Goal: Information Seeking & Learning: Learn about a topic

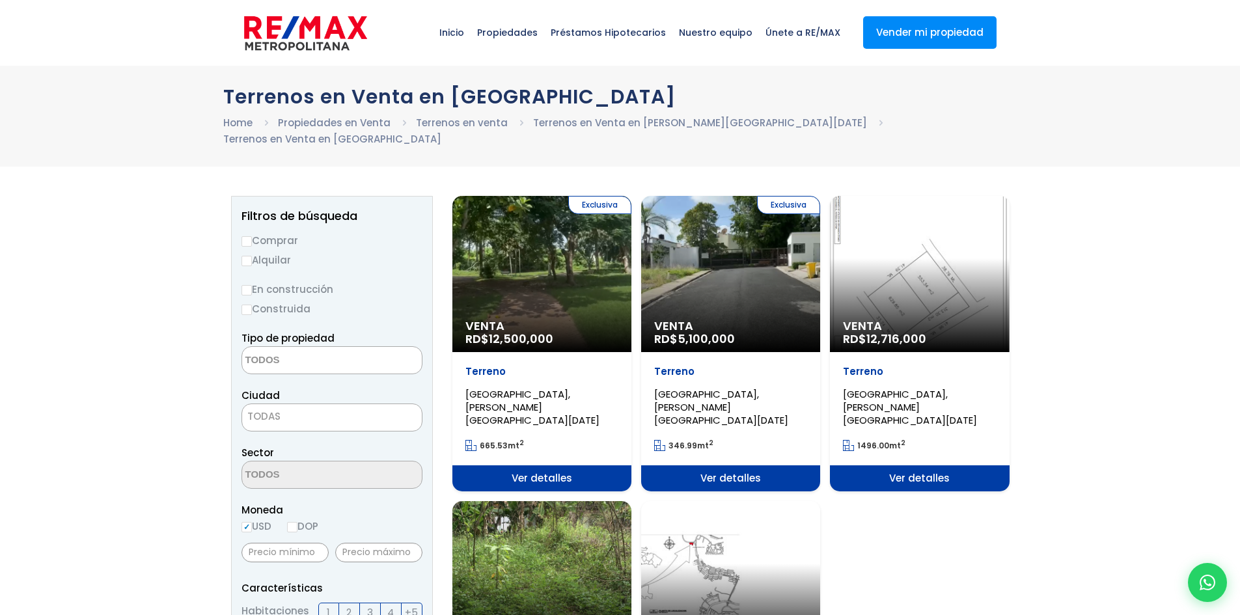
select select
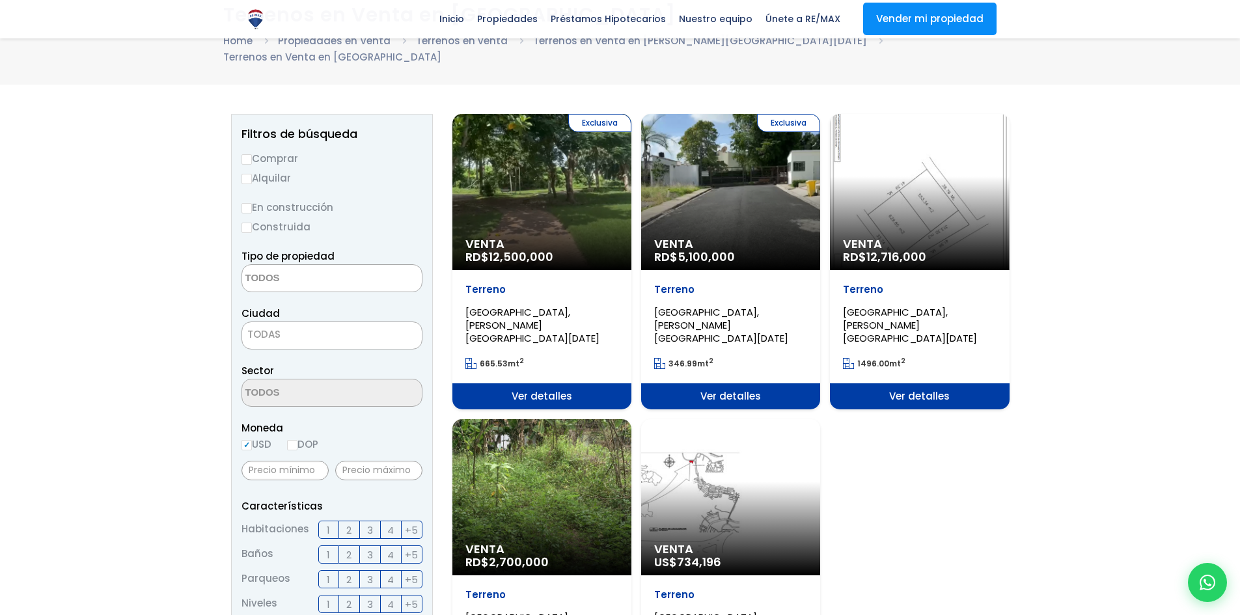
scroll to position [260, 0]
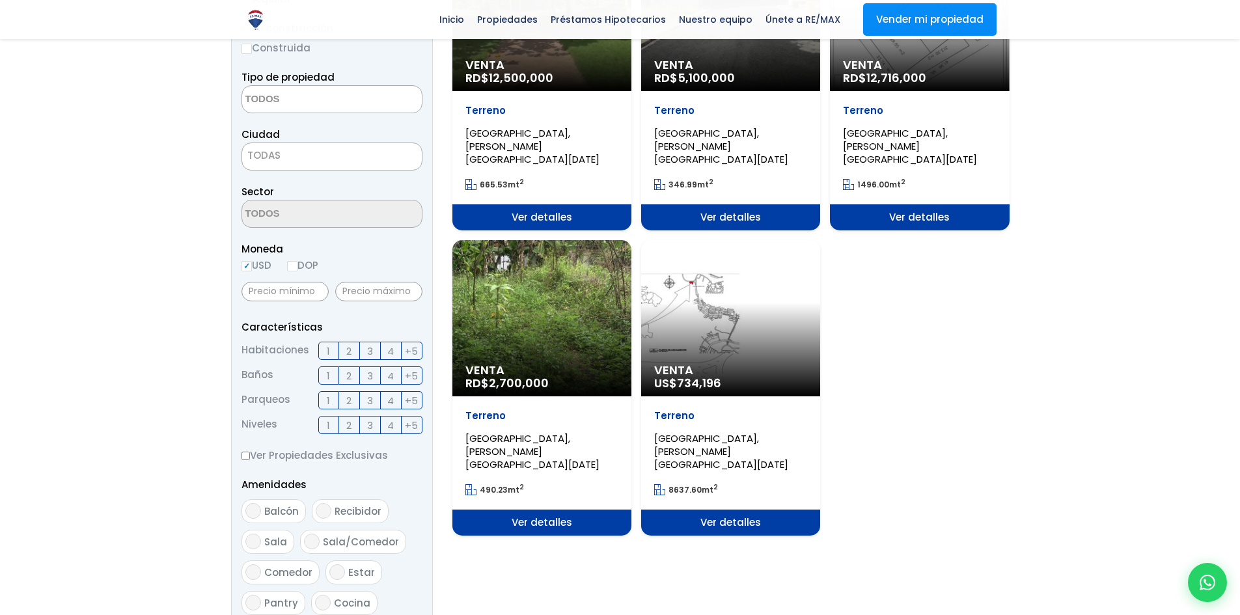
click at [894, 342] on div "Exclusiva Venta RD$ 12,500,000 Terreno CIUDAD MODELO, SANTO DOMINGO NORTE 665.5…" at bounding box center [731, 235] width 557 height 601
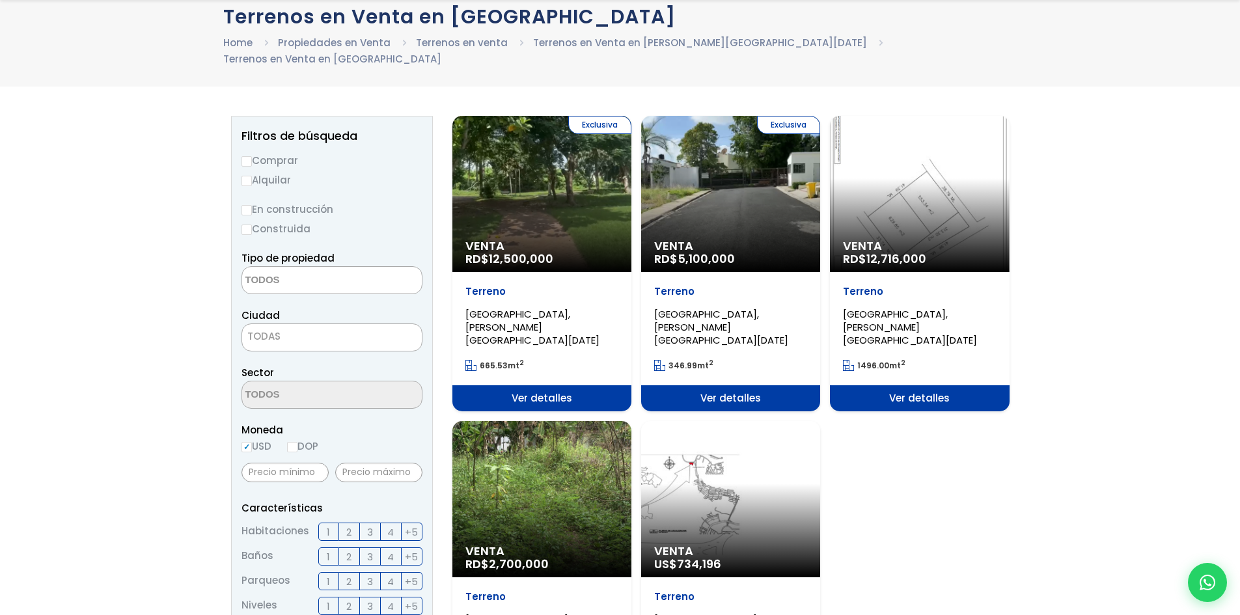
scroll to position [130, 0]
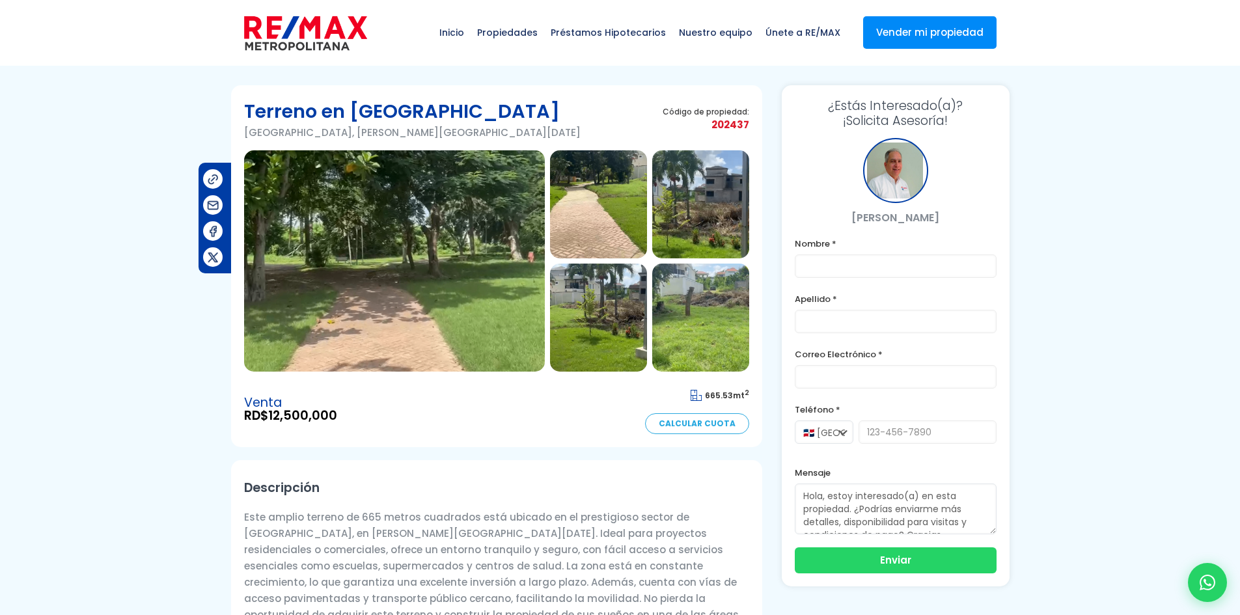
click at [477, 283] on img at bounding box center [394, 260] width 301 height 221
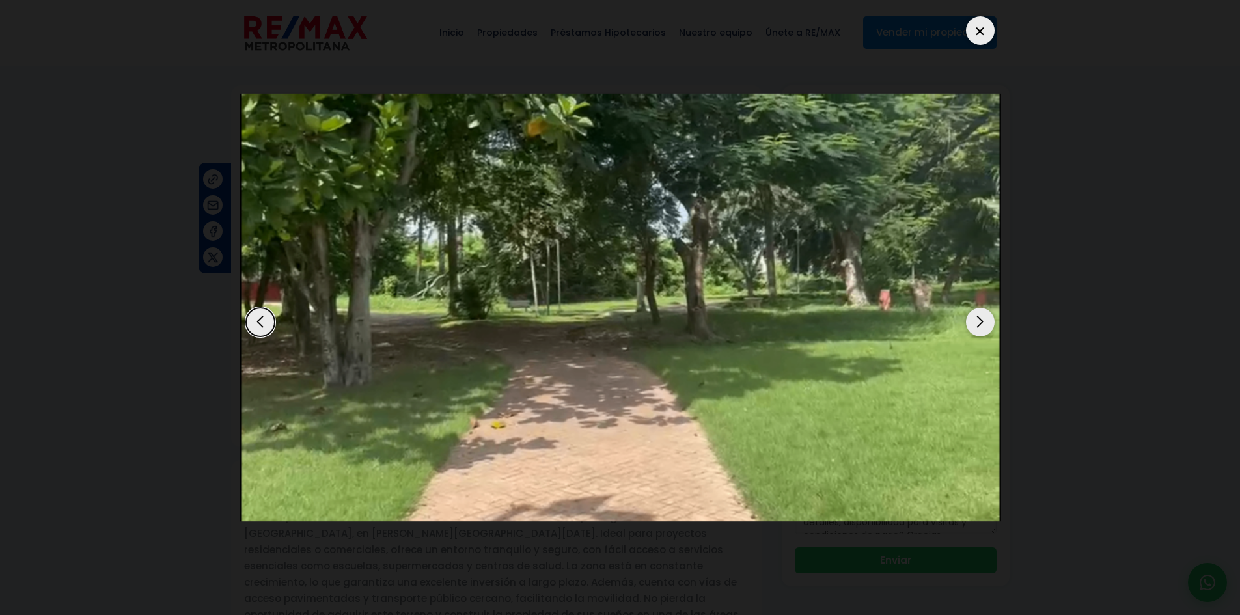
click at [976, 325] on div "Next slide" at bounding box center [980, 322] width 29 height 29
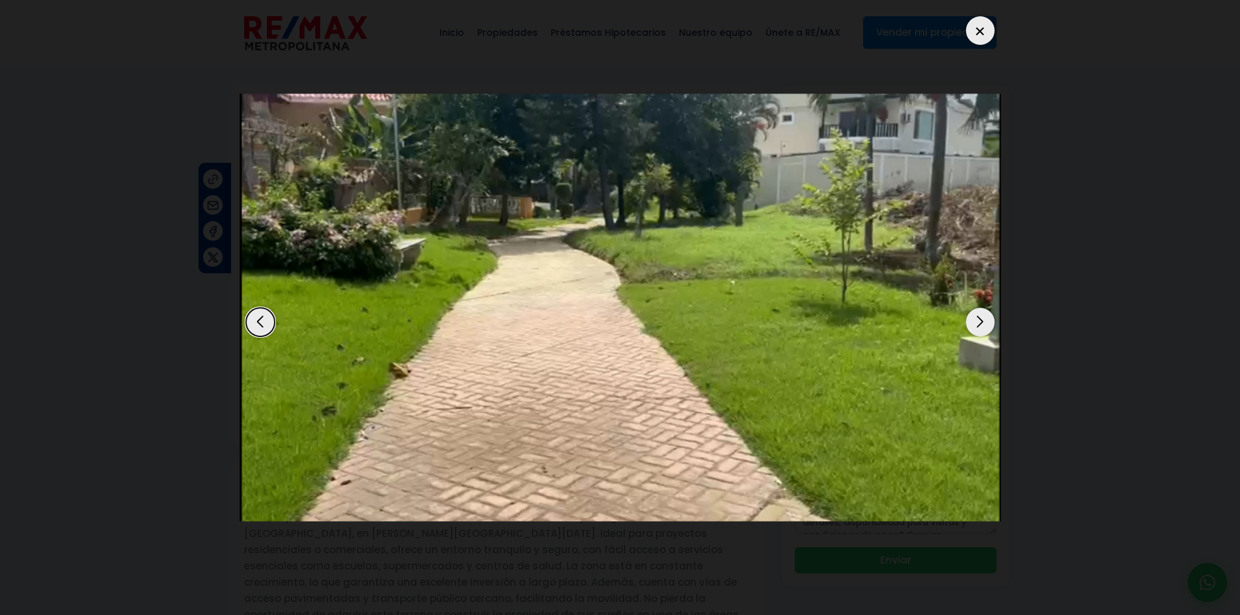
click at [976, 325] on div "Next slide" at bounding box center [980, 322] width 29 height 29
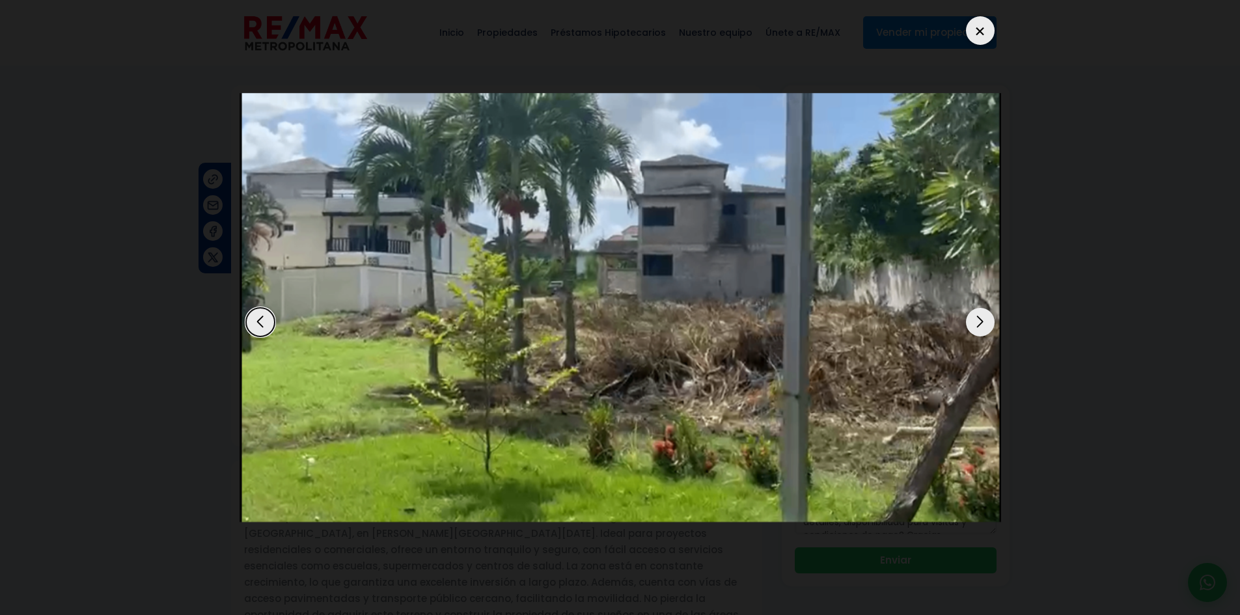
click at [976, 325] on div "Next slide" at bounding box center [980, 322] width 29 height 29
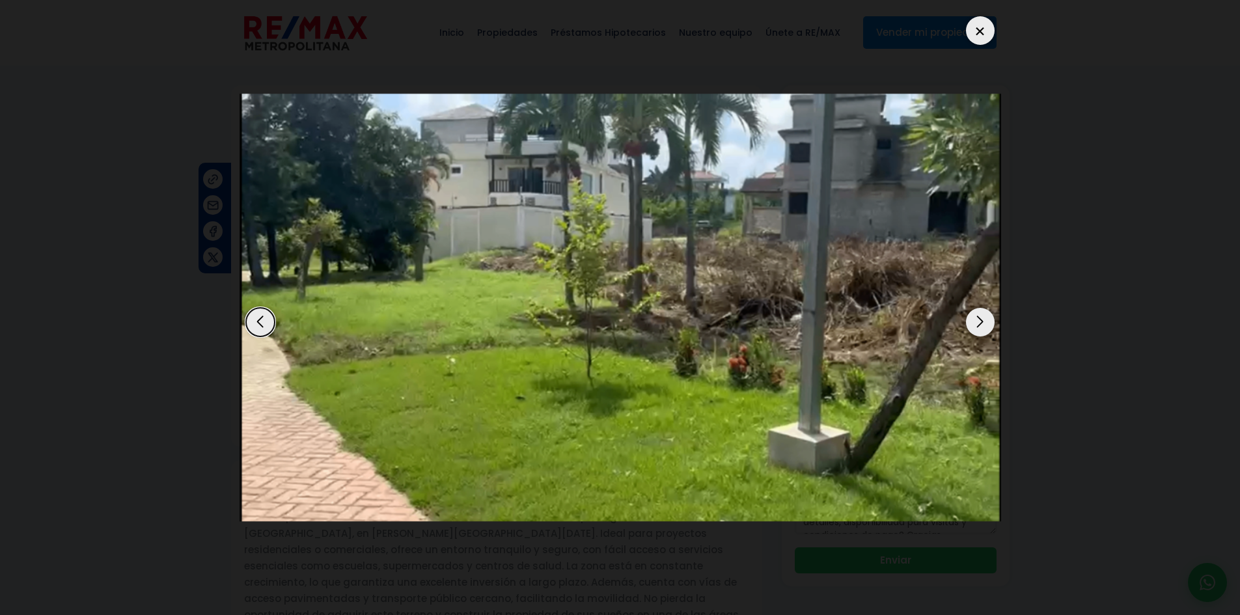
click at [976, 325] on div "Next slide" at bounding box center [980, 322] width 29 height 29
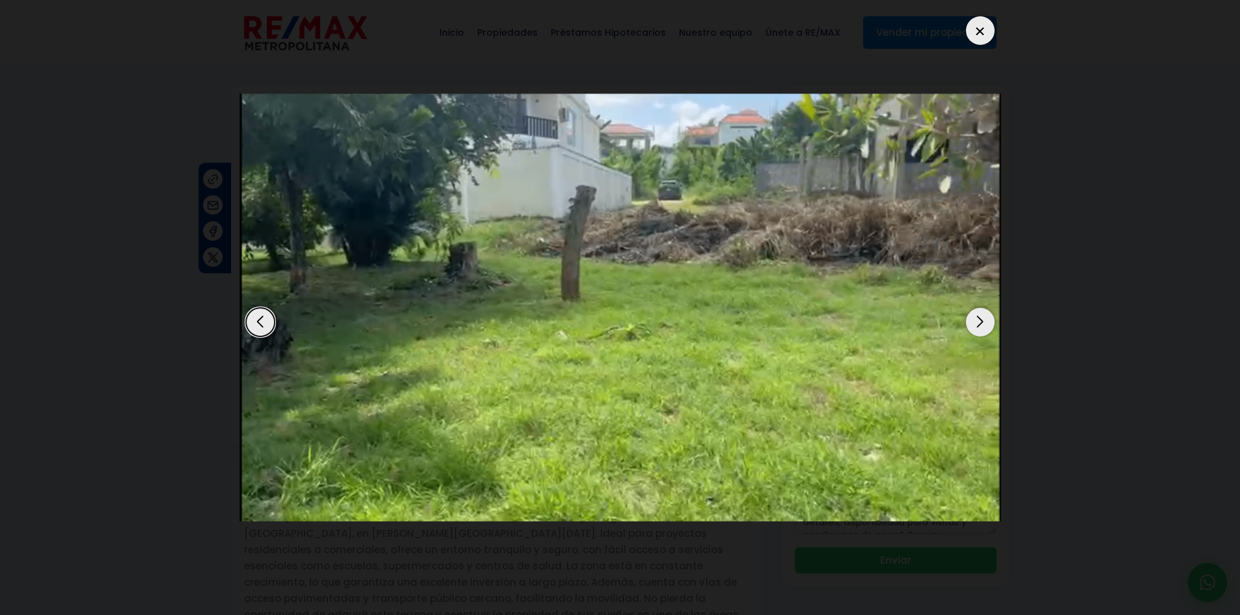
click at [976, 325] on div "Next slide" at bounding box center [980, 322] width 29 height 29
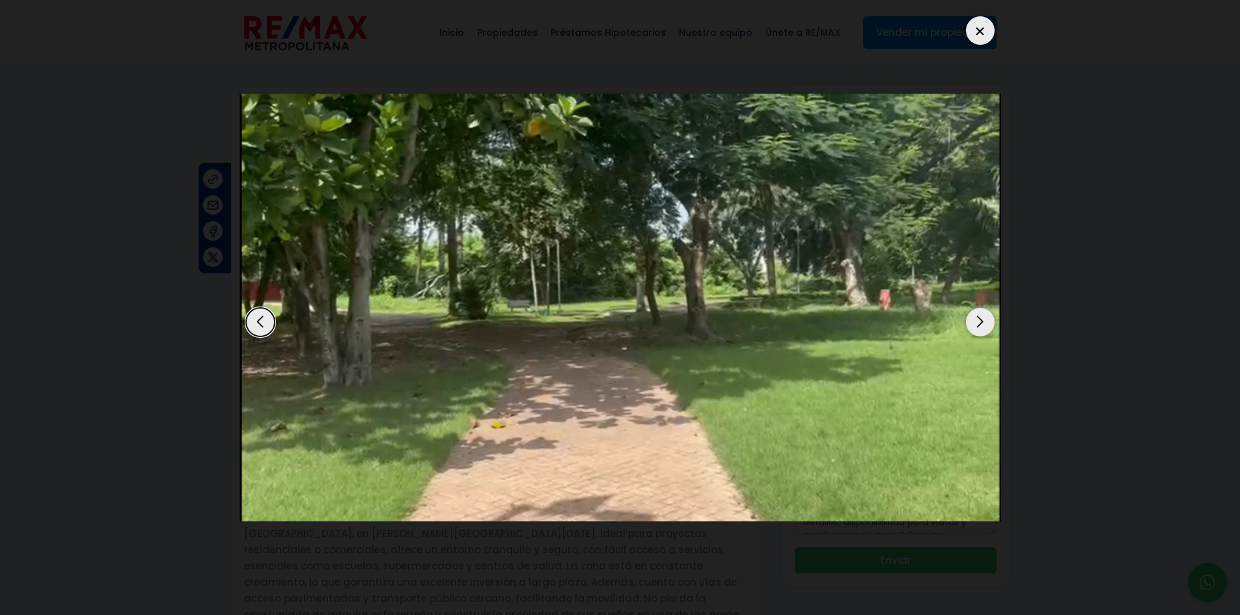
click at [976, 325] on div "Next slide" at bounding box center [980, 322] width 29 height 29
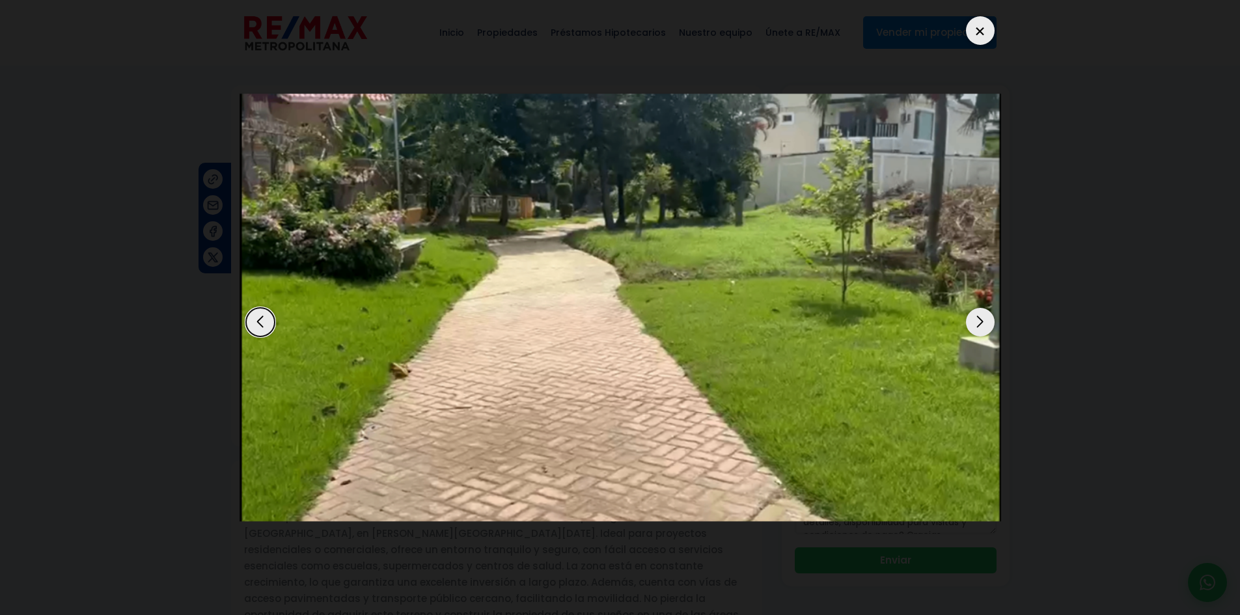
click at [976, 325] on div "Next slide" at bounding box center [980, 322] width 29 height 29
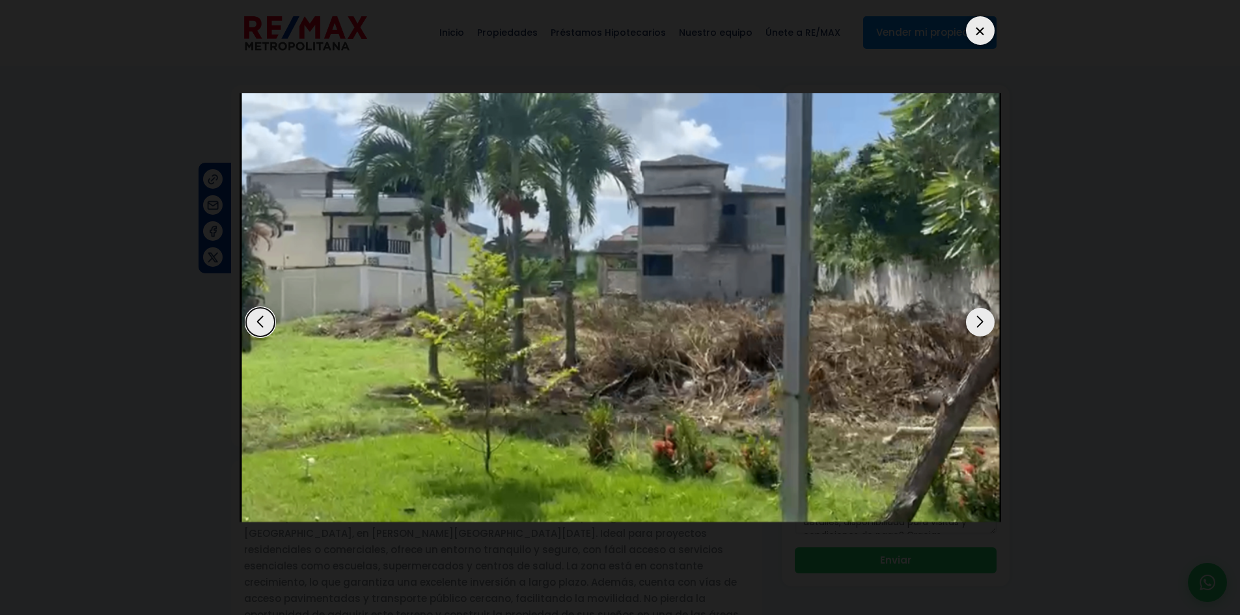
click at [230, 163] on dialog at bounding box center [620, 307] width 781 height 615
click at [980, 32] on div at bounding box center [980, 30] width 29 height 29
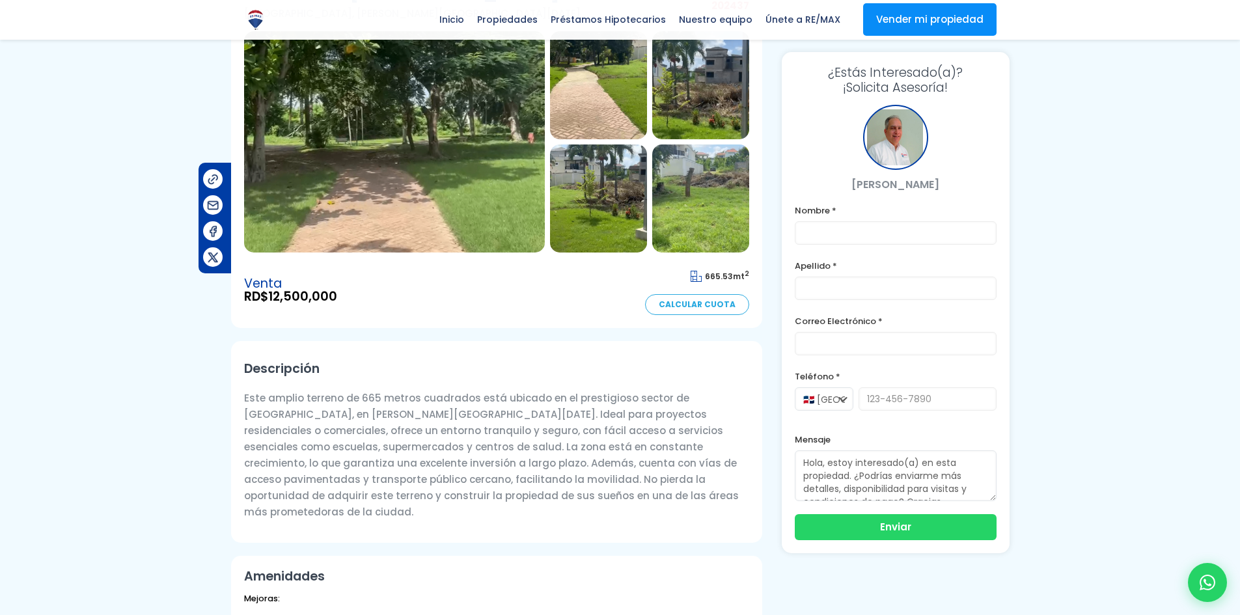
scroll to position [71, 0]
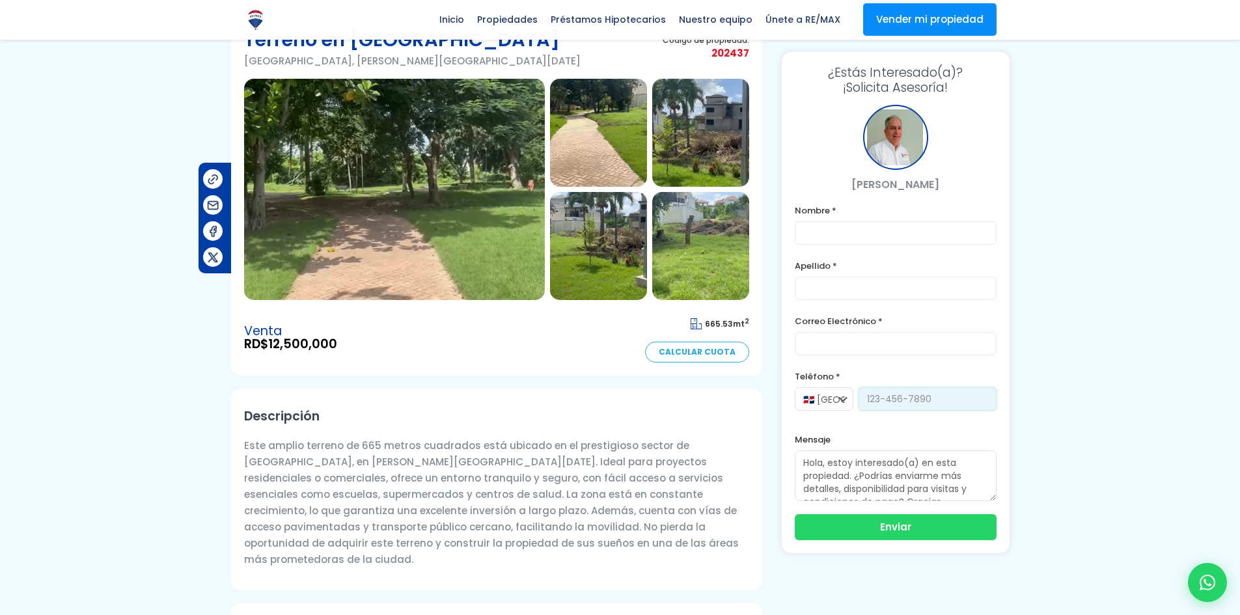
drag, startPoint x: 932, startPoint y: 400, endPoint x: 863, endPoint y: 398, distance: 69.0
click at [863, 398] on input "tel" at bounding box center [928, 398] width 138 height 23
click at [939, 396] on input "tel" at bounding box center [928, 398] width 138 height 23
click at [942, 348] on input "email" at bounding box center [896, 343] width 202 height 23
click at [1098, 238] on div at bounding box center [620, 596] width 1240 height 1164
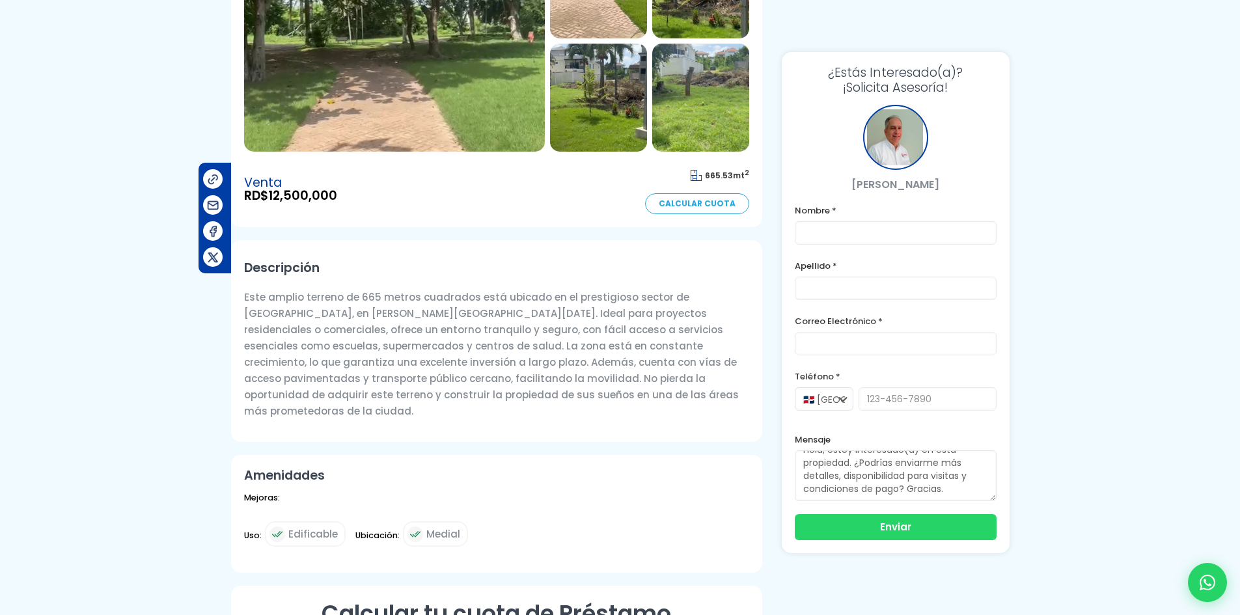
scroll to position [0, 0]
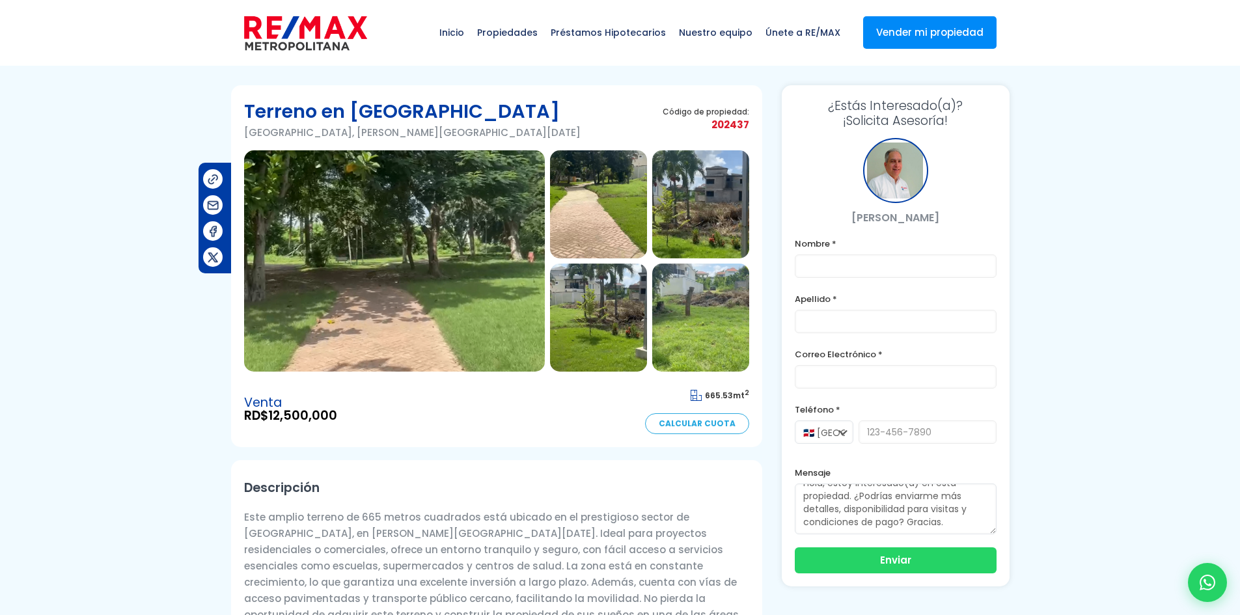
click at [703, 341] on img at bounding box center [700, 318] width 97 height 108
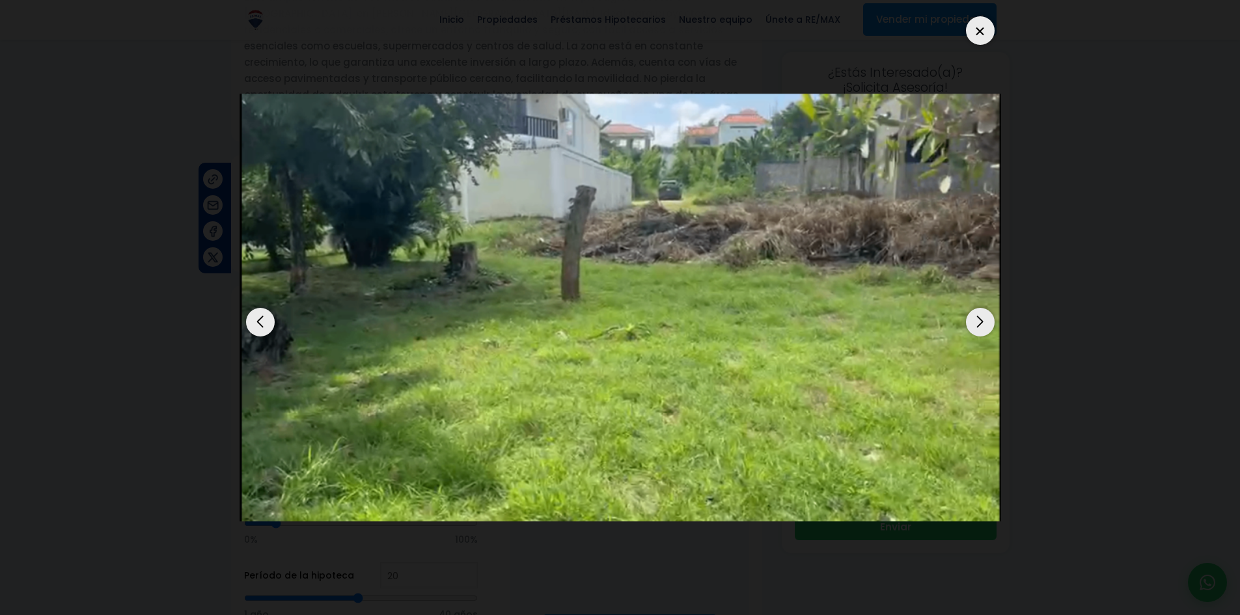
scroll to position [521, 0]
click at [979, 37] on div at bounding box center [980, 30] width 29 height 29
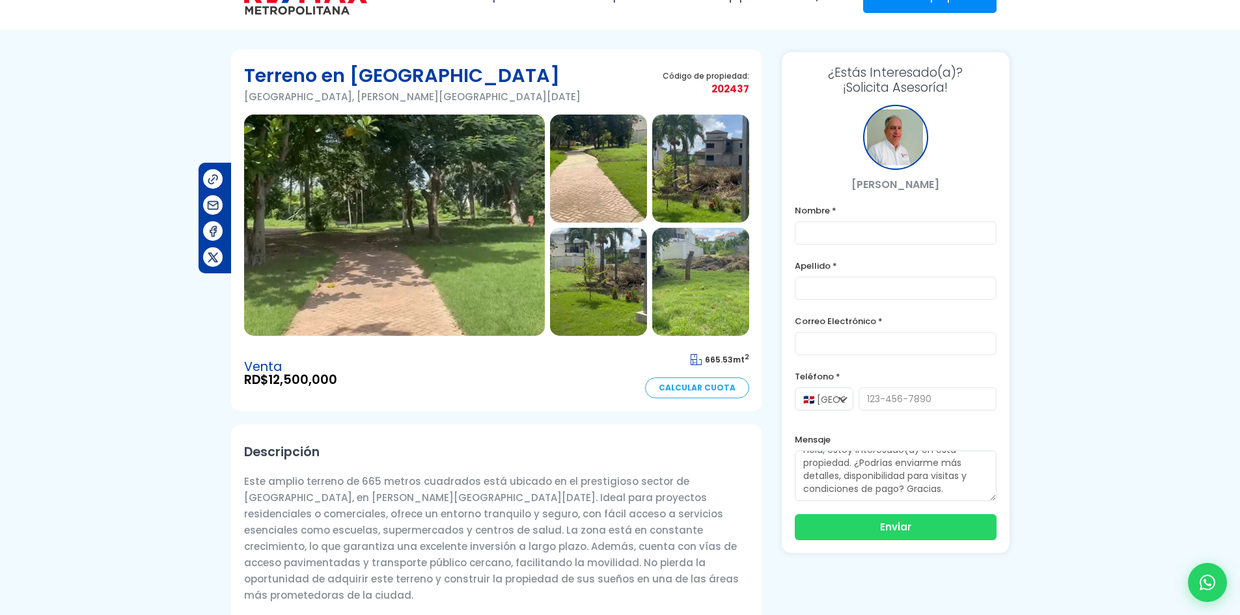
scroll to position [0, 0]
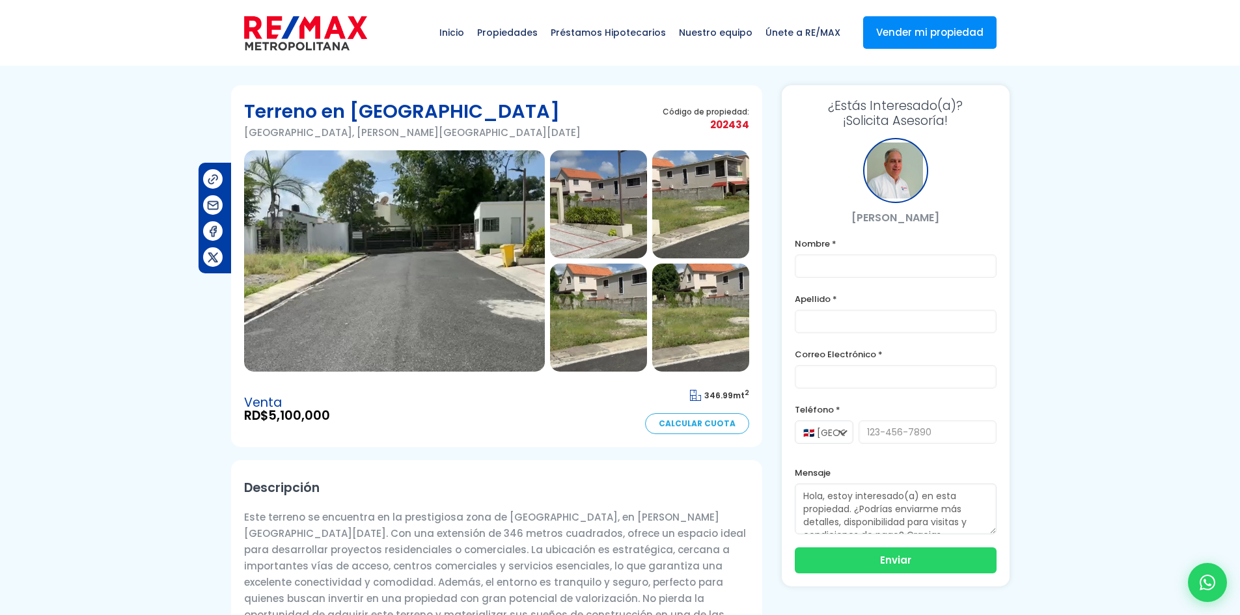
click at [602, 227] on img at bounding box center [598, 204] width 97 height 108
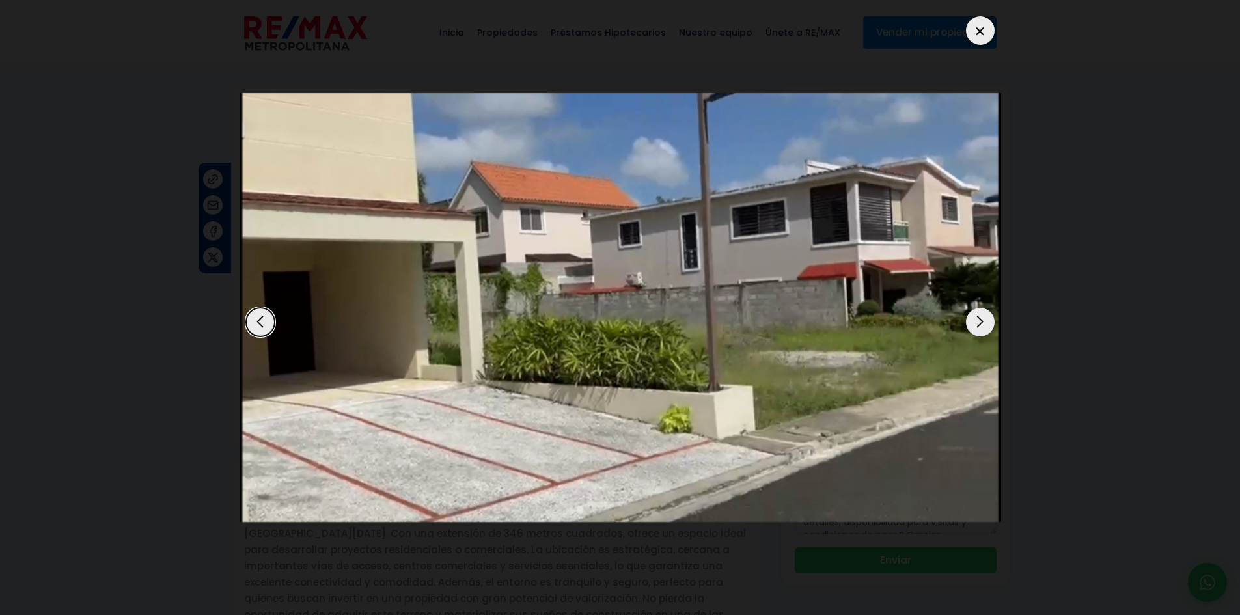
click at [975, 330] on div "Next slide" at bounding box center [980, 322] width 29 height 29
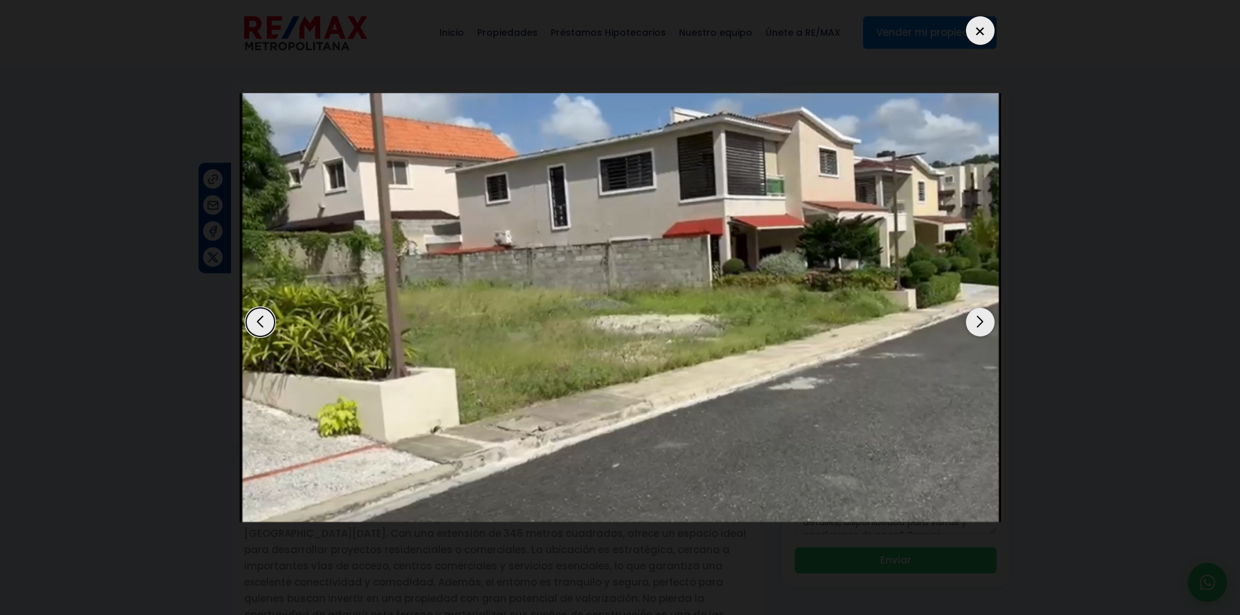
click at [975, 330] on div "Next slide" at bounding box center [980, 322] width 29 height 29
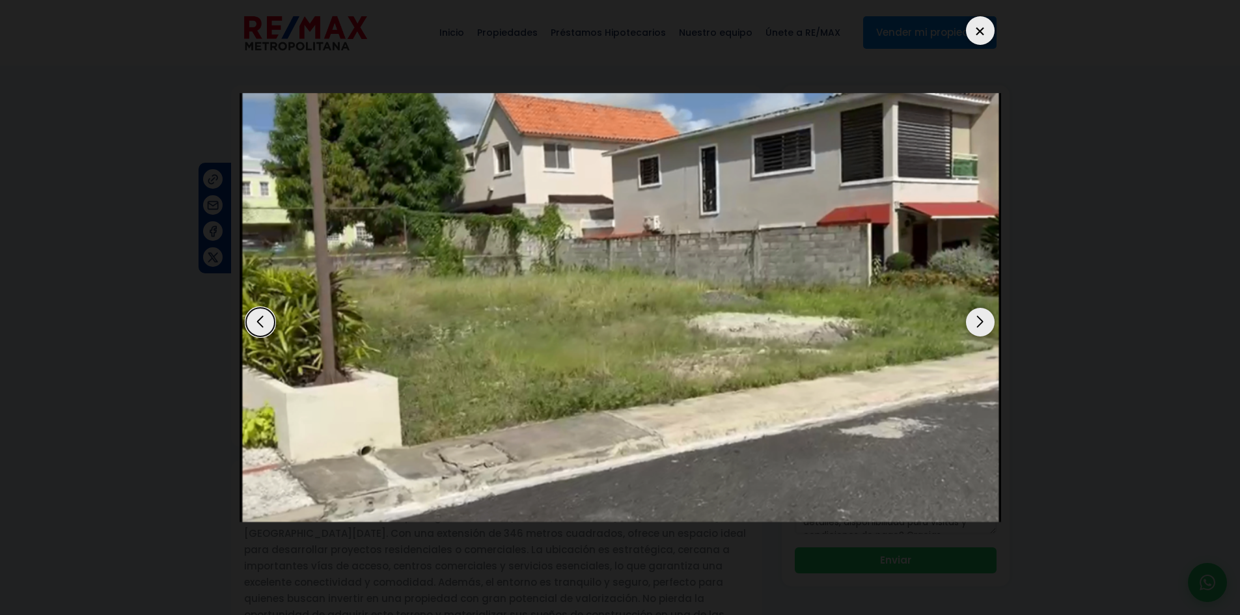
click at [230, 162] on dialog at bounding box center [620, 307] width 781 height 615
click at [983, 31] on div at bounding box center [980, 30] width 29 height 29
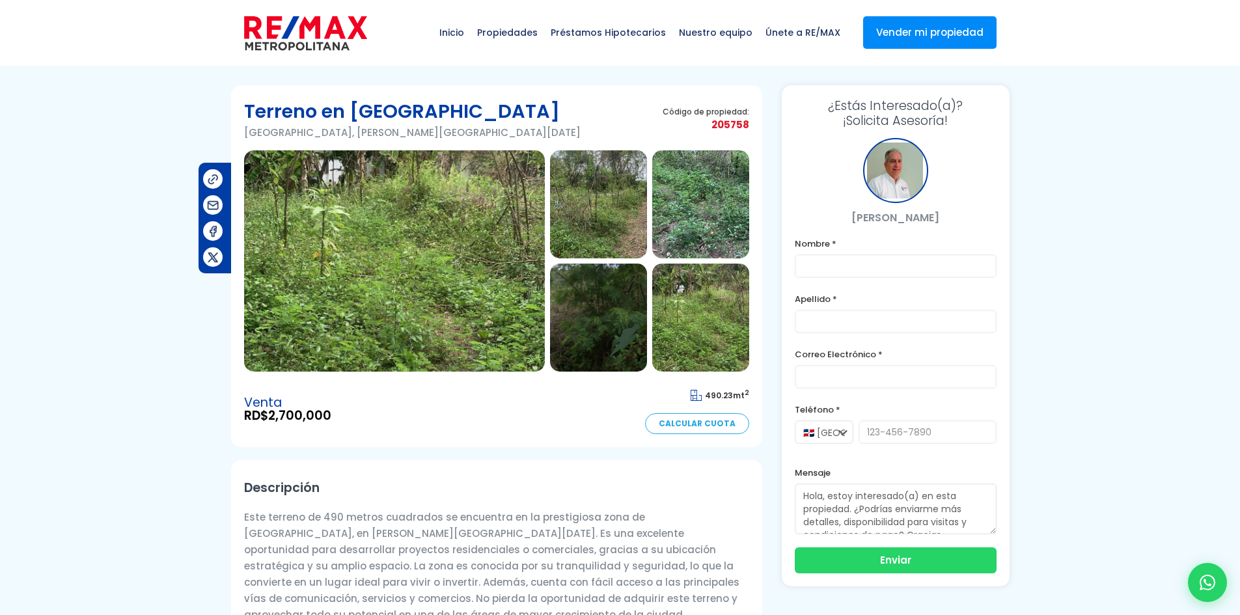
click at [463, 262] on img at bounding box center [394, 260] width 301 height 221
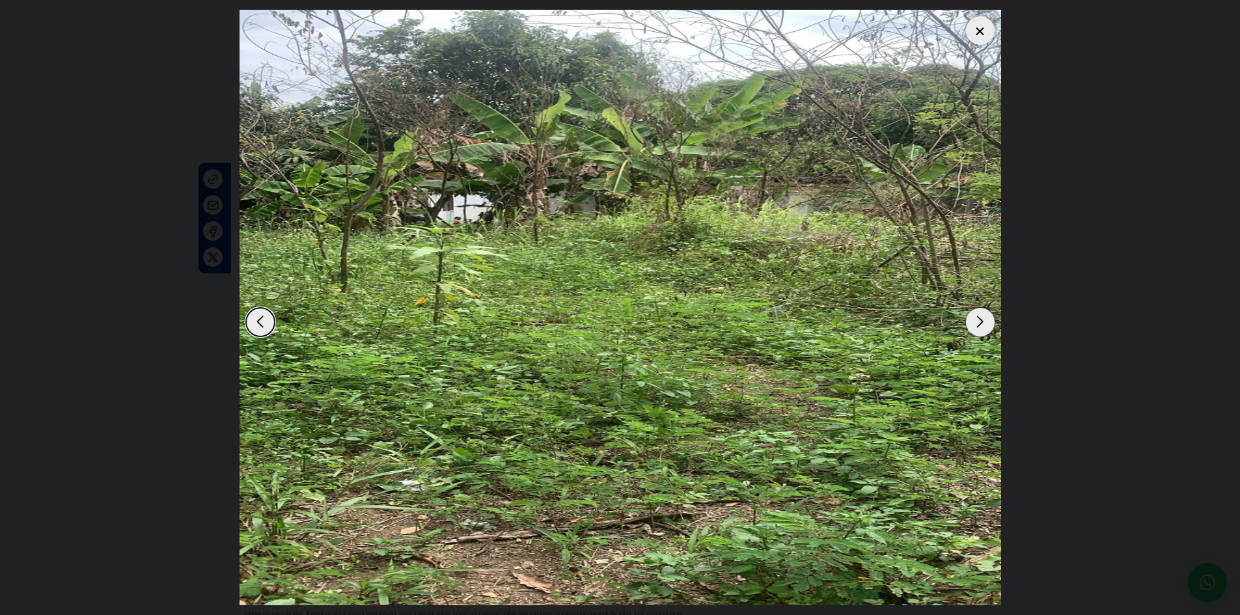
click at [982, 319] on div "Next slide" at bounding box center [980, 322] width 29 height 29
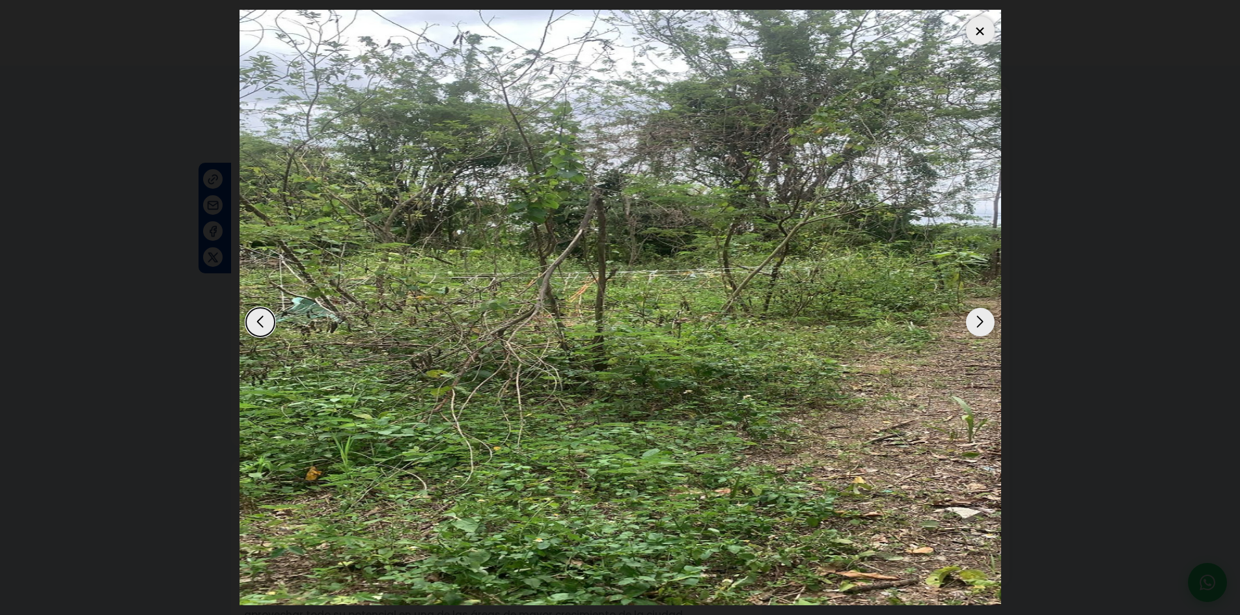
click at [982, 319] on div "Next slide" at bounding box center [980, 322] width 29 height 29
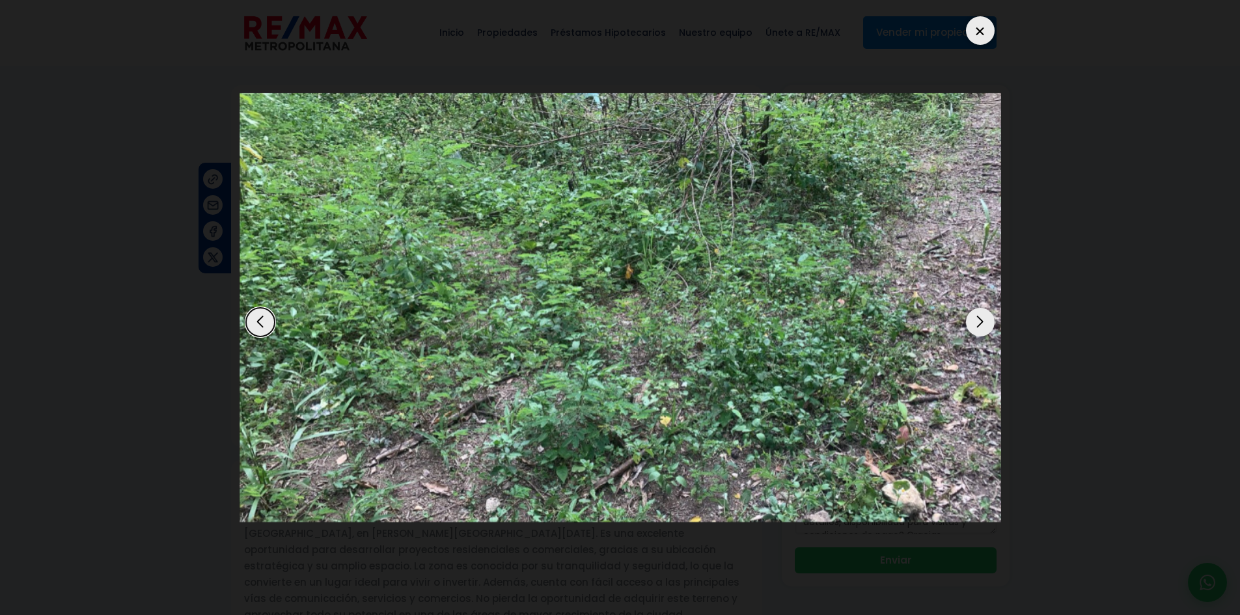
click at [982, 319] on div "Next slide" at bounding box center [980, 322] width 29 height 29
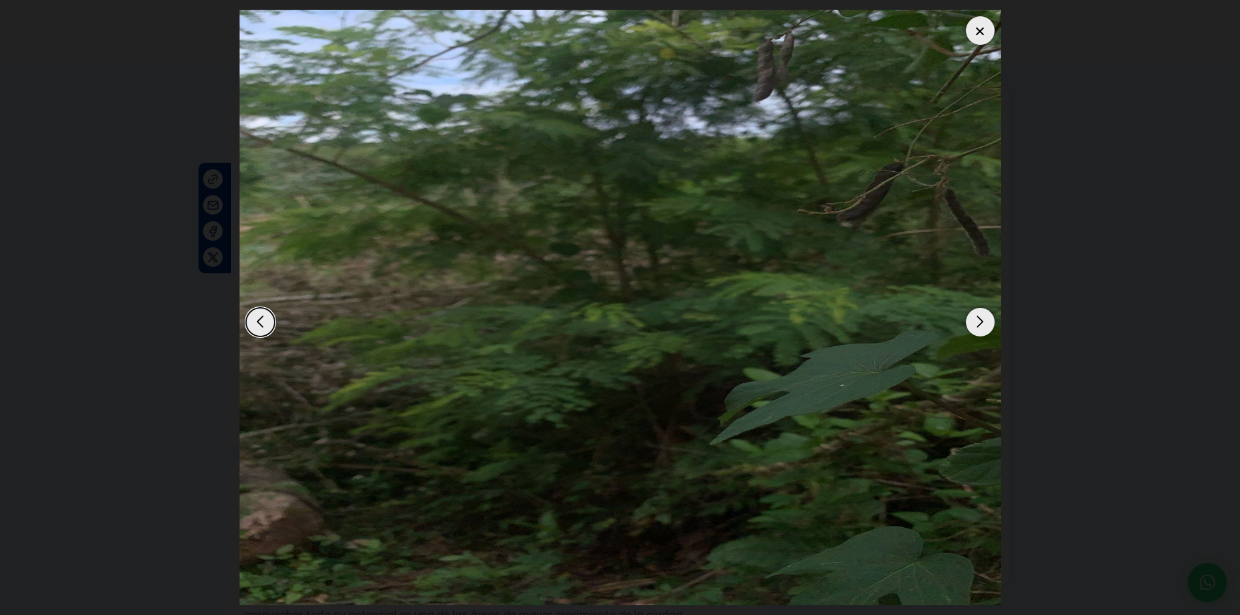
click at [982, 319] on div "Next slide" at bounding box center [980, 322] width 29 height 29
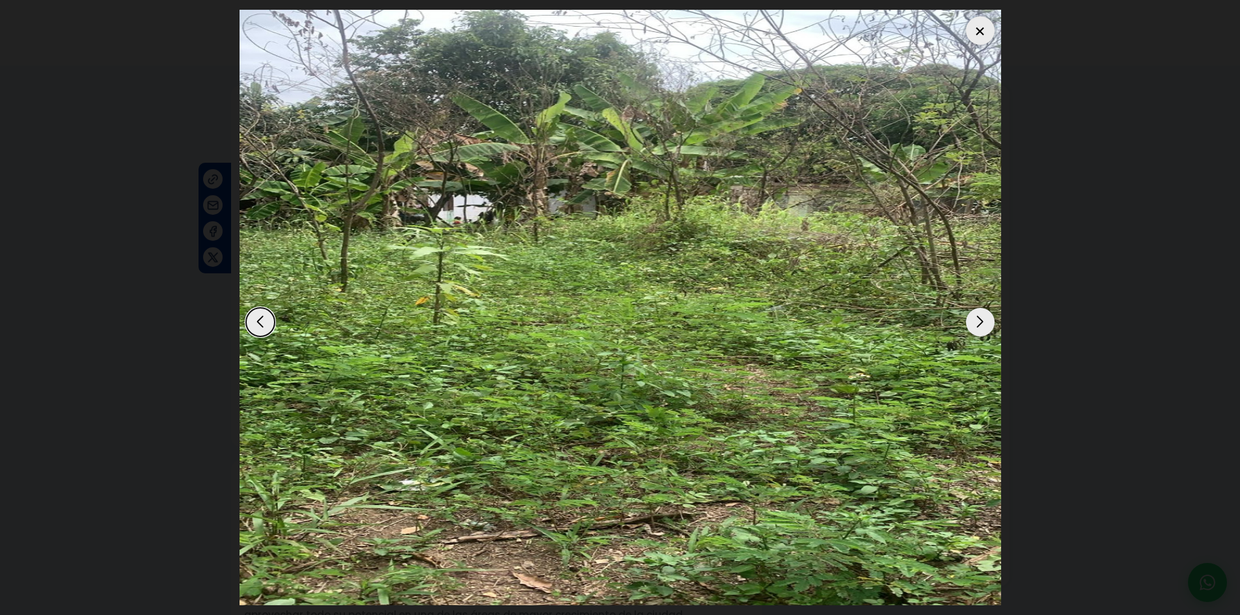
click at [982, 319] on div "Next slide" at bounding box center [980, 322] width 29 height 29
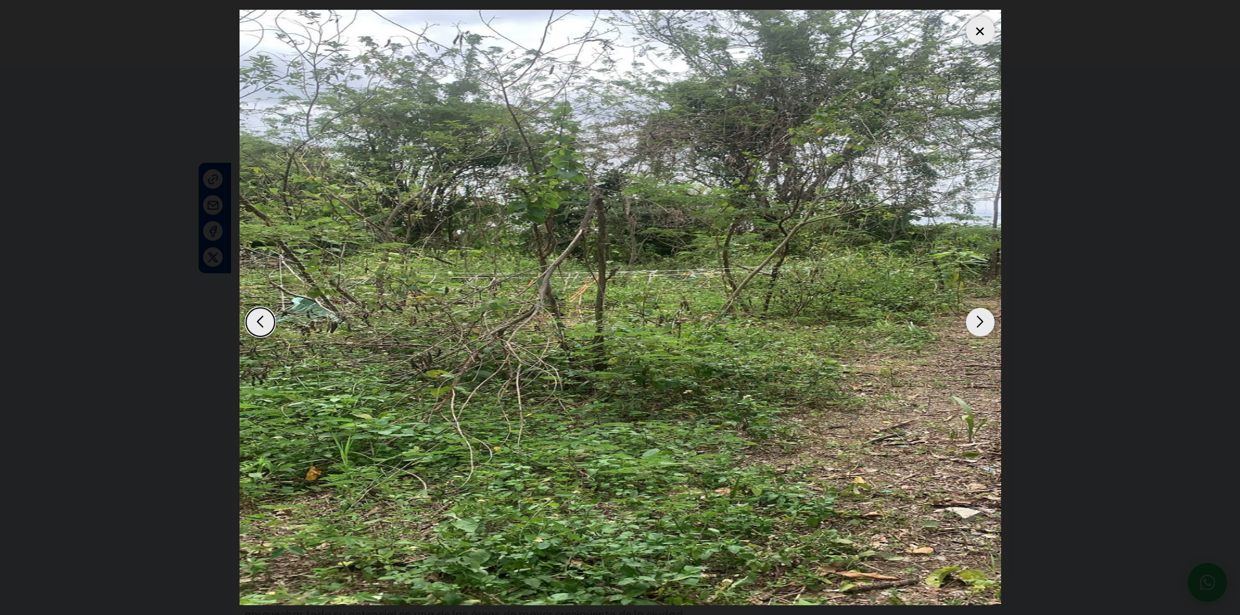
click at [975, 311] on div "Next slide" at bounding box center [980, 322] width 29 height 29
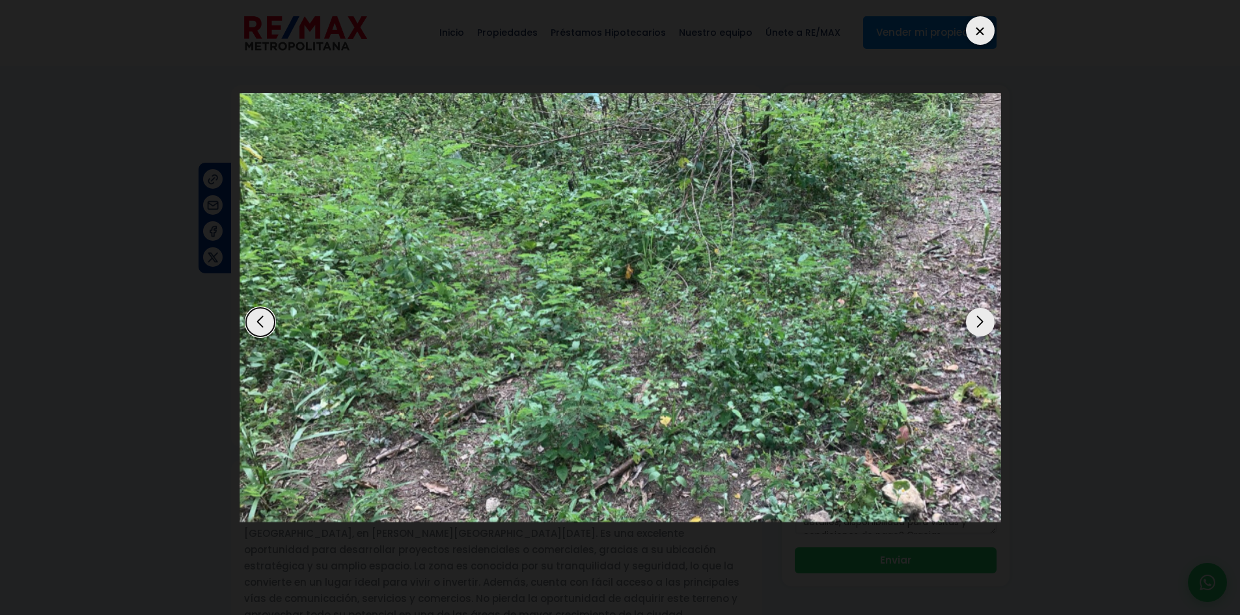
click at [974, 313] on div "Next slide" at bounding box center [980, 322] width 29 height 29
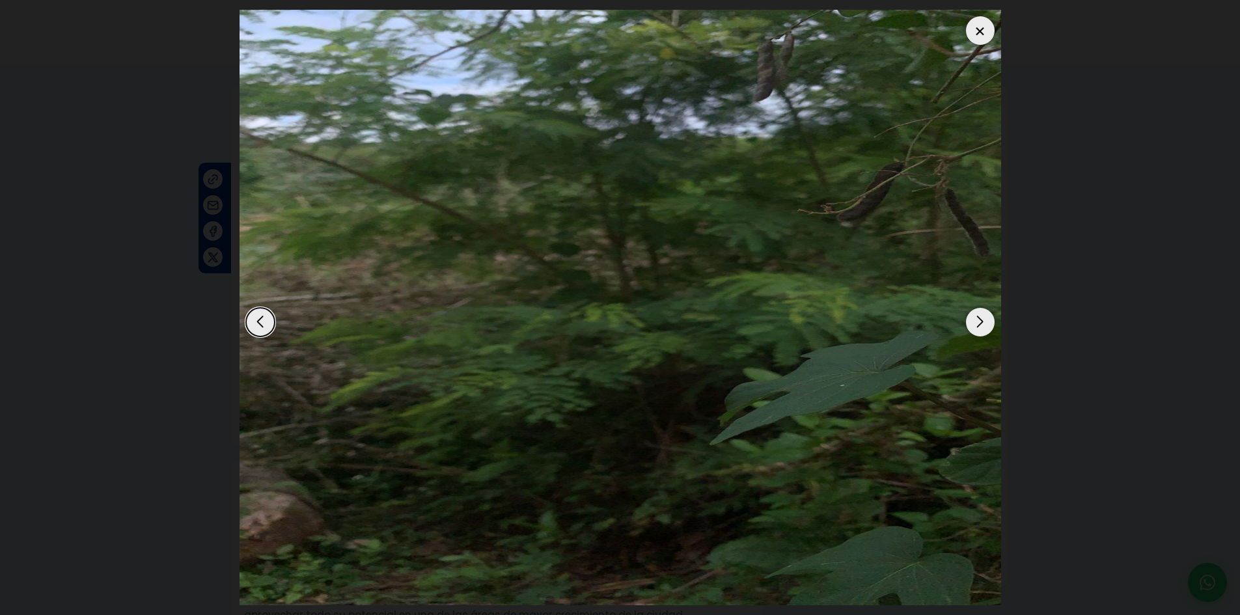
click at [974, 313] on div "Next slide" at bounding box center [980, 322] width 29 height 29
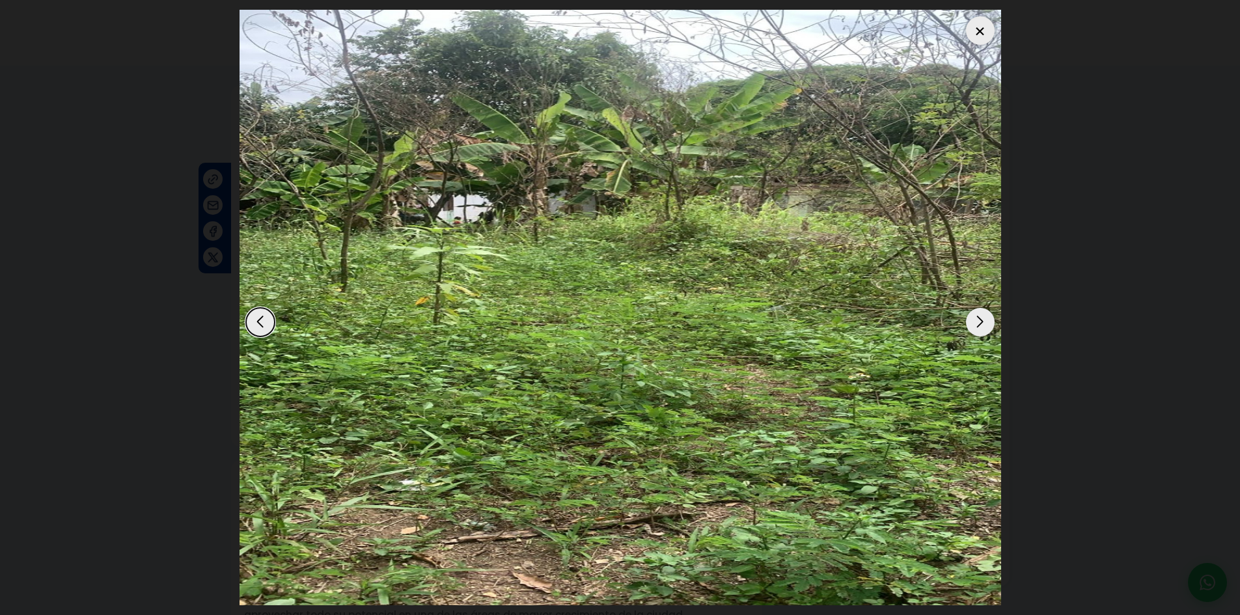
drag, startPoint x: 122, startPoint y: 161, endPoint x: 115, endPoint y: 161, distance: 7.8
click at [230, 161] on dialog at bounding box center [620, 307] width 781 height 615
click at [230, 143] on dialog at bounding box center [620, 307] width 781 height 615
click at [988, 27] on div at bounding box center [980, 30] width 29 height 29
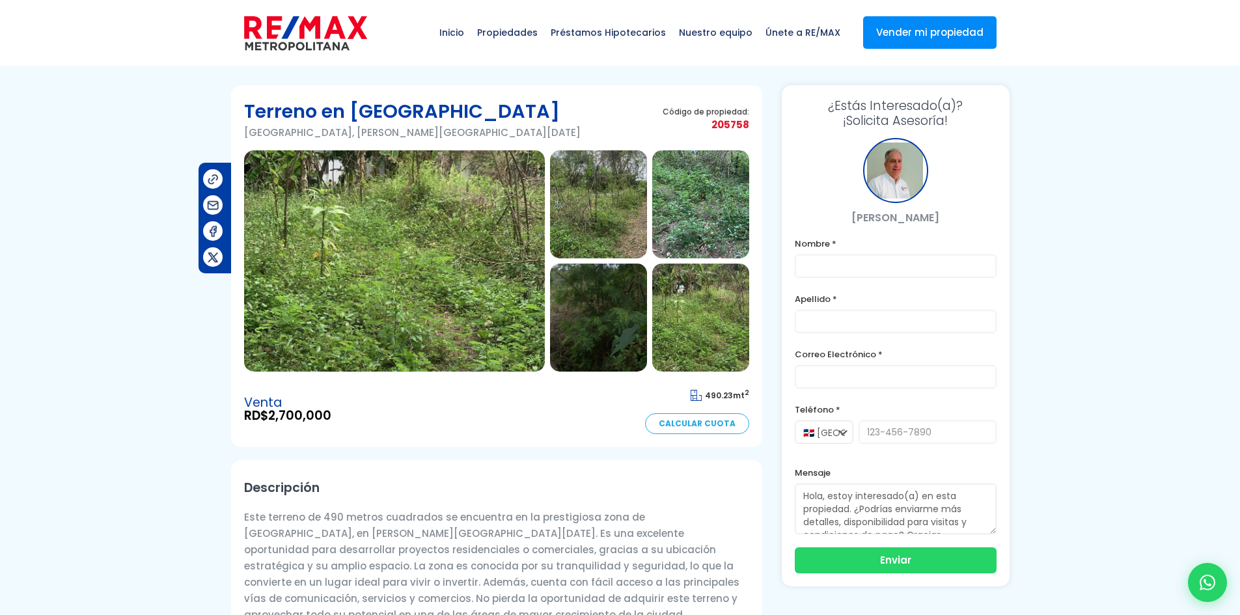
click at [413, 240] on img at bounding box center [394, 260] width 301 height 221
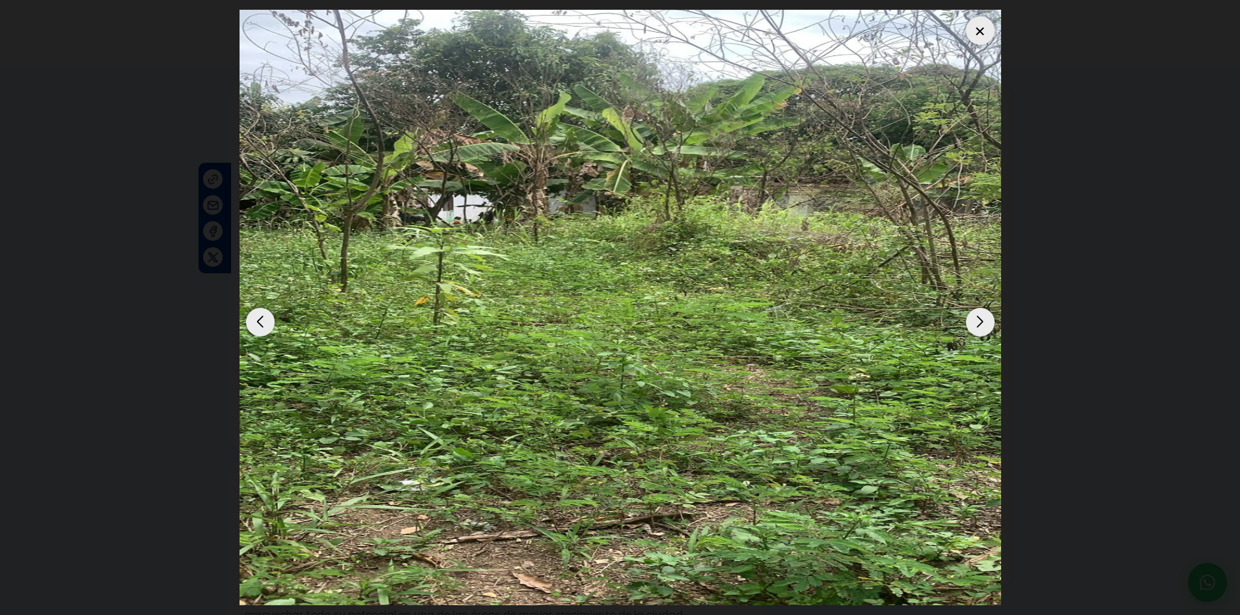
click at [1011, 179] on dialog at bounding box center [620, 307] width 781 height 615
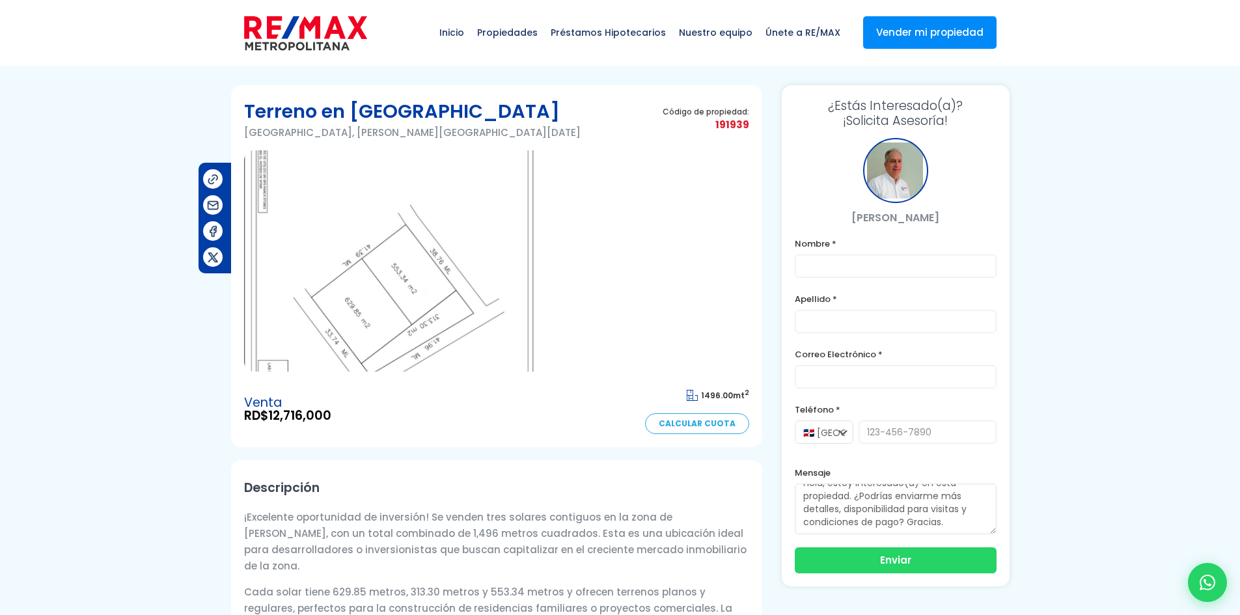
click at [449, 290] on img at bounding box center [394, 260] width 301 height 221
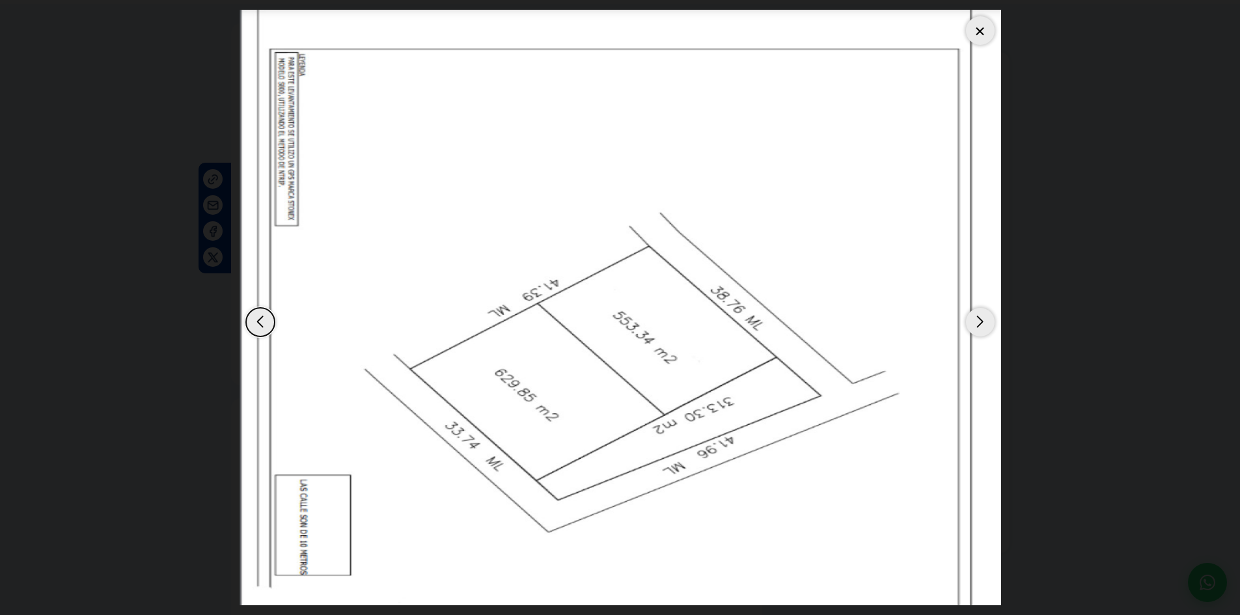
scroll to position [65, 0]
